Goal: Information Seeking & Learning: Learn about a topic

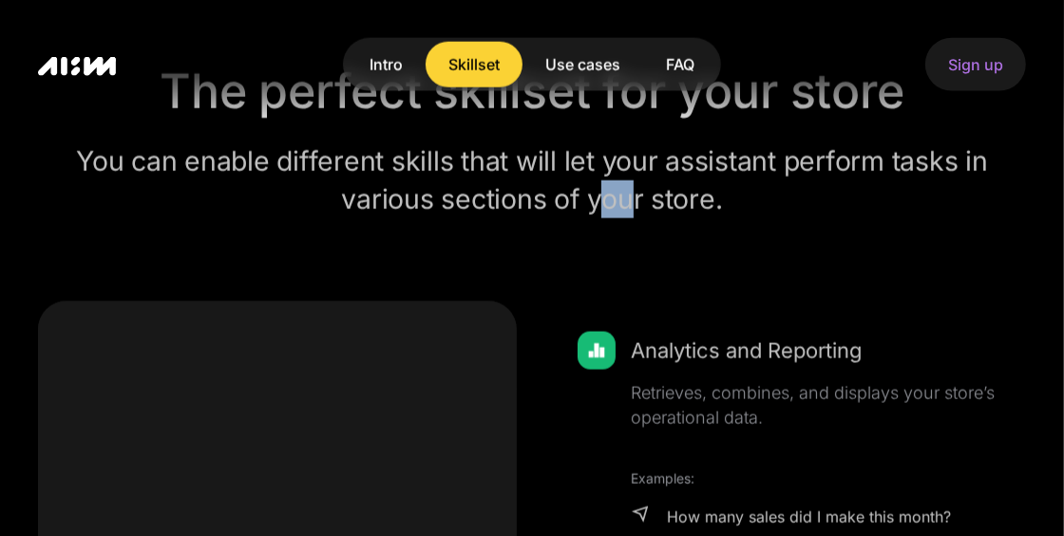
scroll to position [1606, 0]
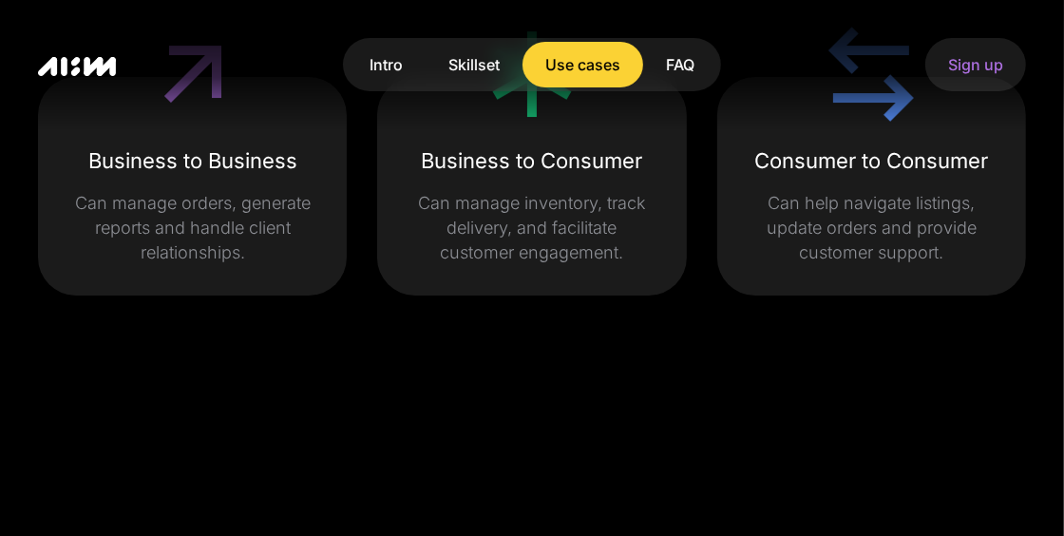
scroll to position [4549, 0]
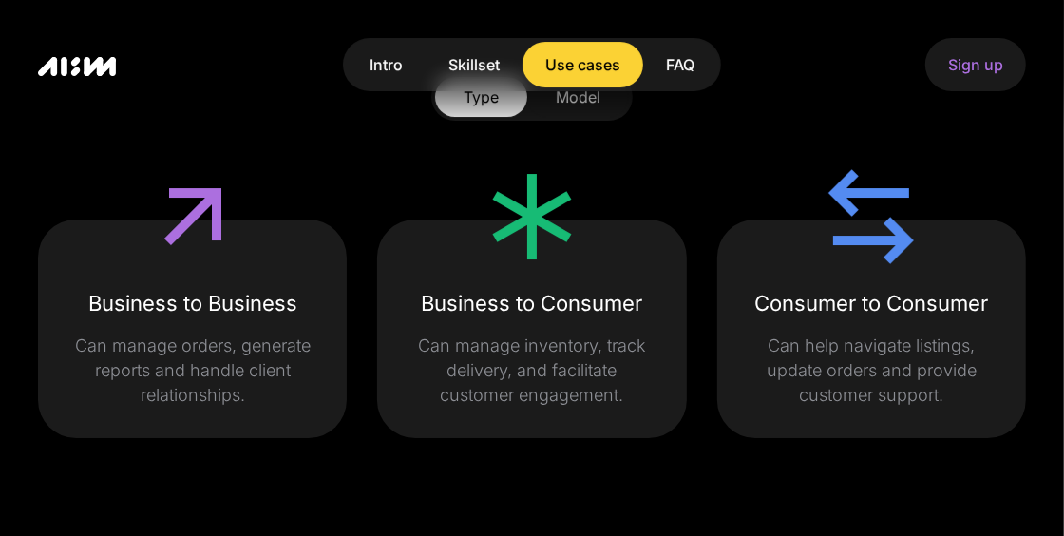
scroll to position [4085, 0]
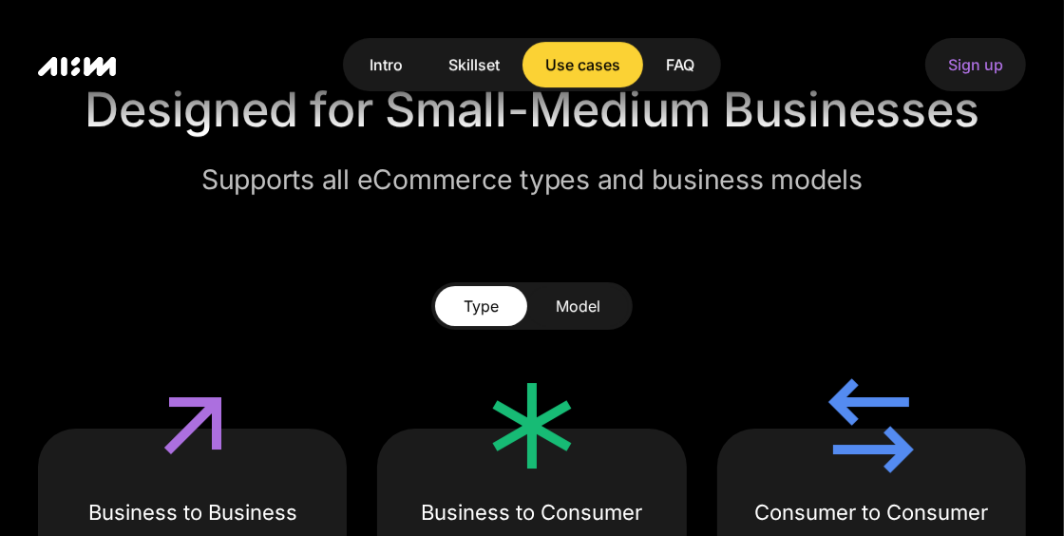
click at [386, 57] on div "Intro" at bounding box center [386, 64] width 33 height 23
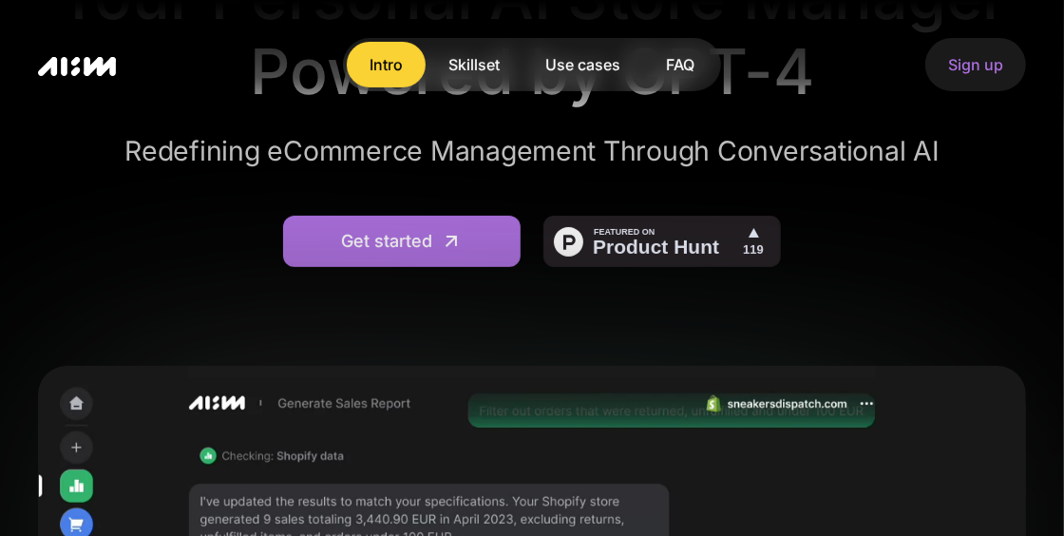
scroll to position [318, 0]
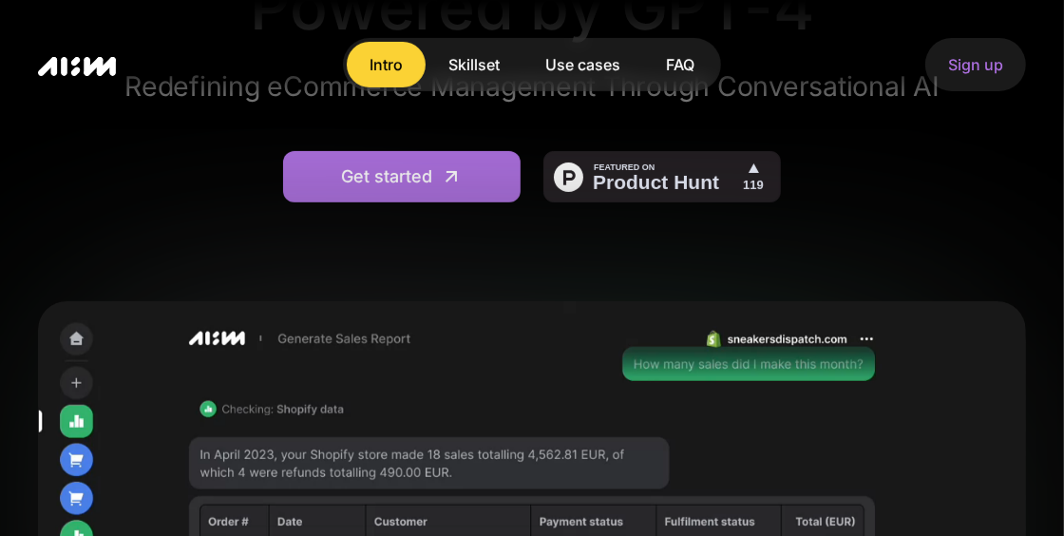
click at [676, 174] on img at bounding box center [661, 176] width 237 height 51
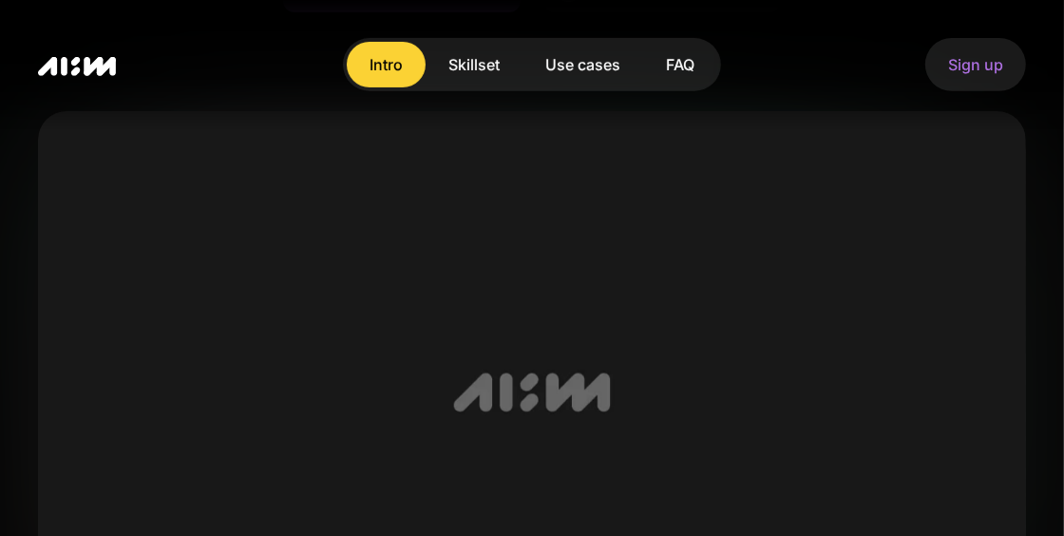
scroll to position [978, 0]
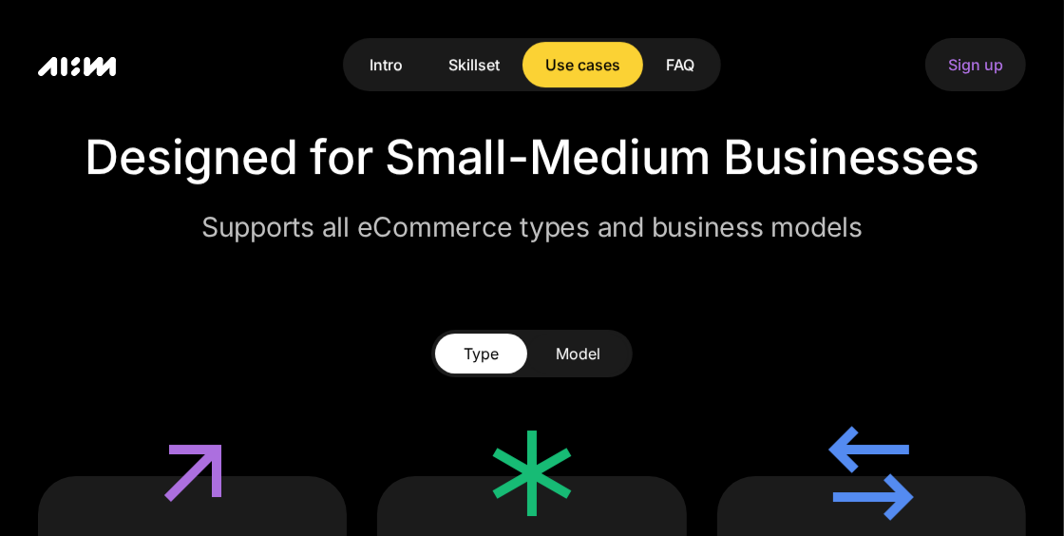
click at [386, 66] on div "Intro" at bounding box center [386, 64] width 33 height 23
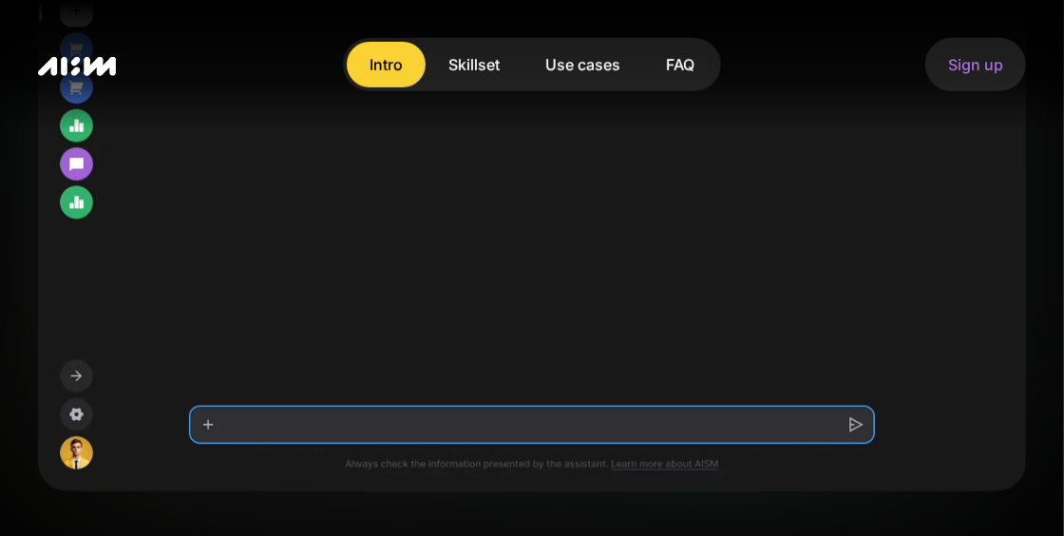
scroll to position [693, 0]
